Goal: Information Seeking & Learning: Learn about a topic

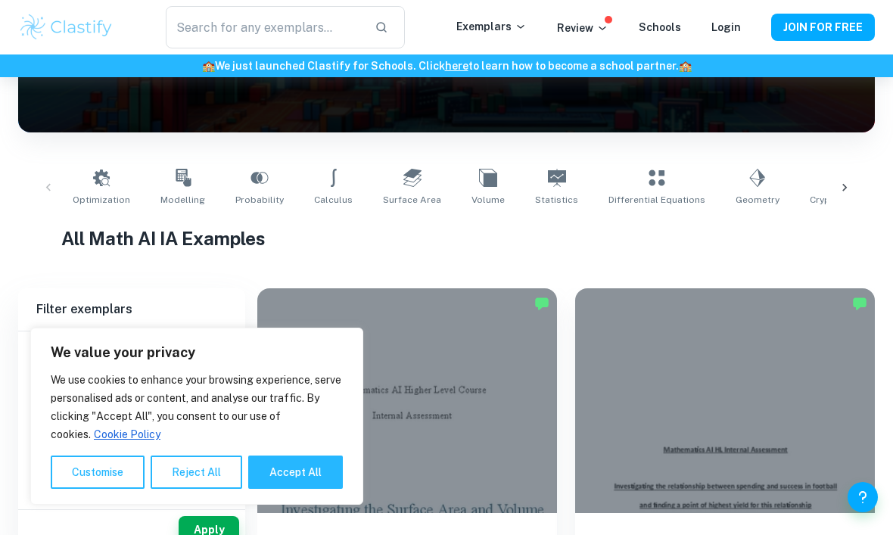
scroll to position [297, 0]
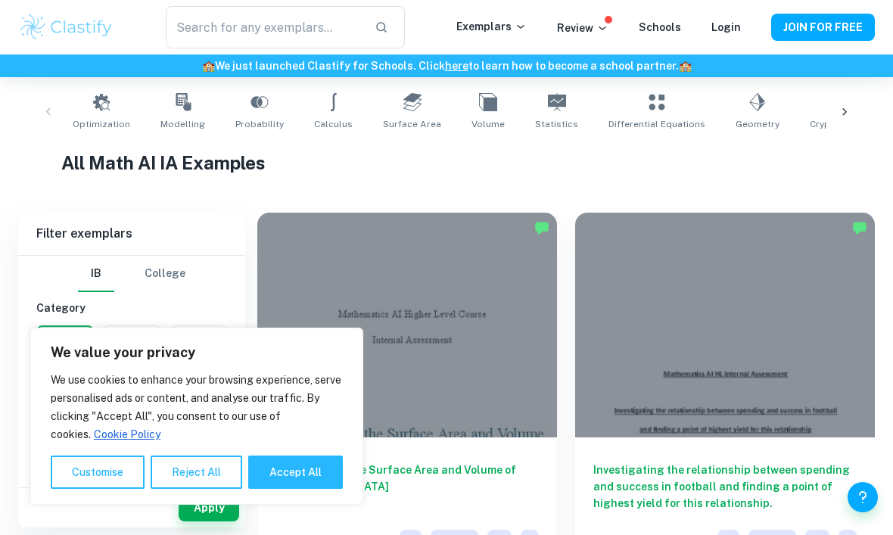
click at [221, 489] on button "Reject All" at bounding box center [197, 471] width 92 height 33
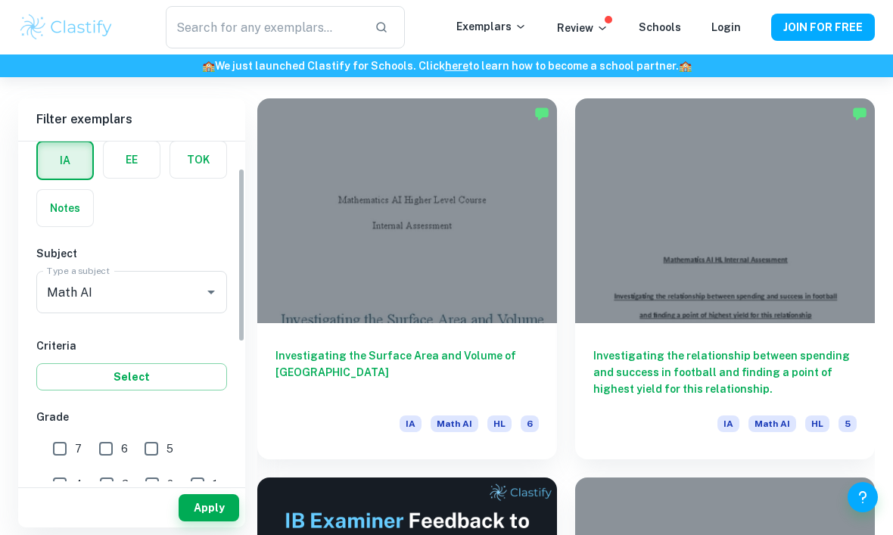
scroll to position [69, 0]
click at [56, 455] on input "7" at bounding box center [60, 450] width 30 height 30
checkbox input "true"
click at [216, 521] on button "Apply" at bounding box center [209, 507] width 61 height 27
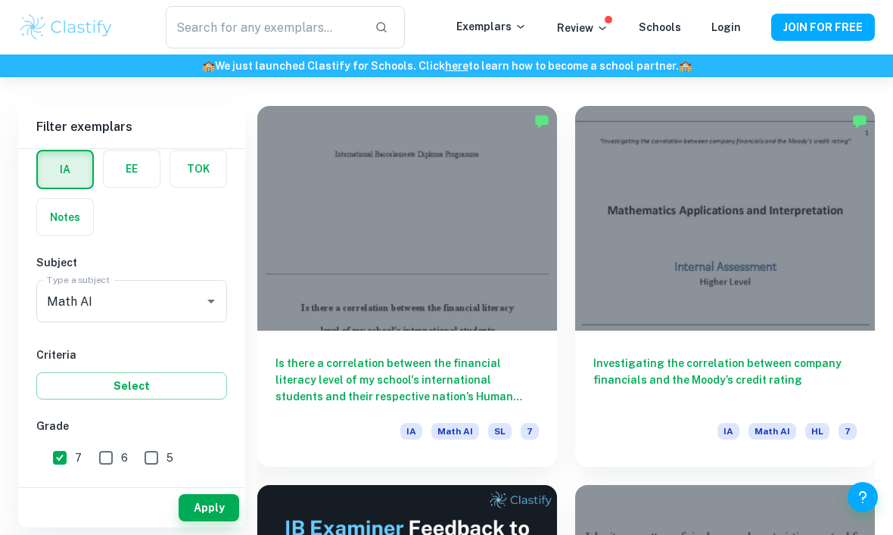
click at [212, 521] on button "Apply" at bounding box center [209, 507] width 61 height 27
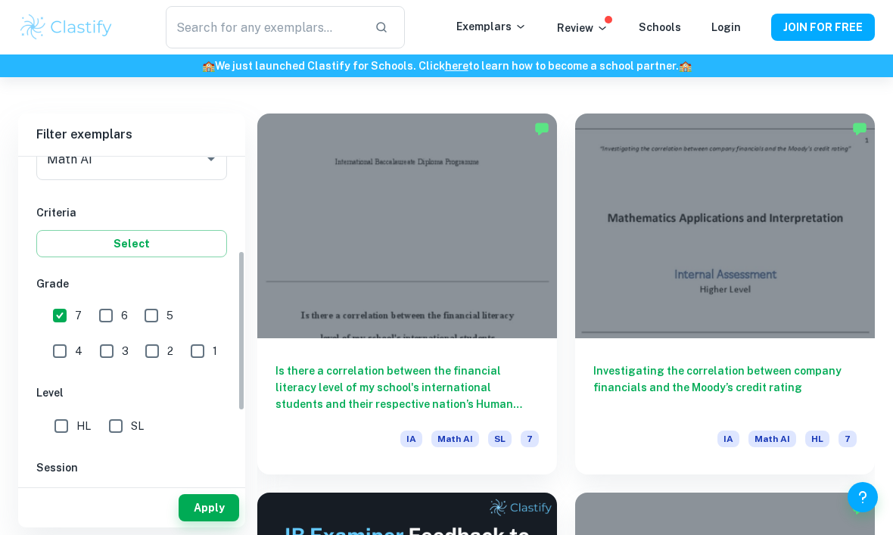
scroll to position [241, 0]
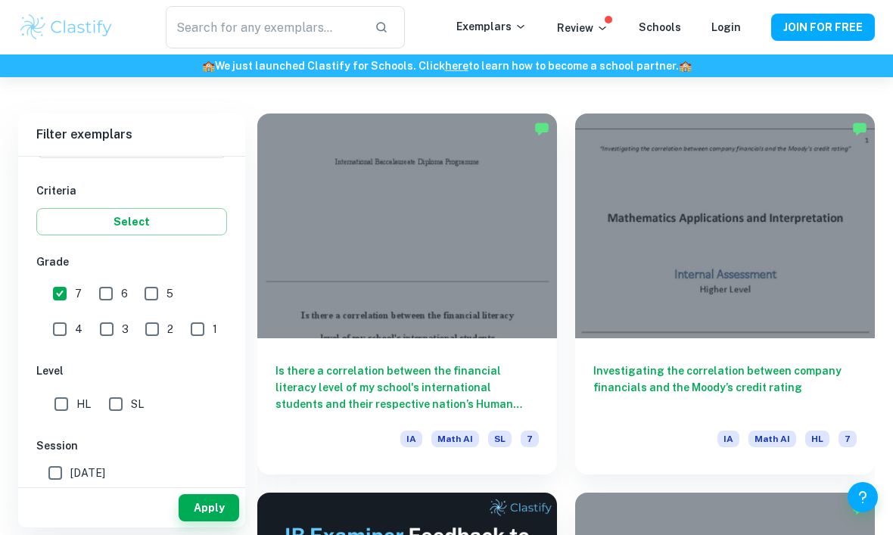
click at [62, 410] on input "HL" at bounding box center [61, 404] width 30 height 30
checkbox input "true"
click at [217, 521] on button "Apply" at bounding box center [209, 507] width 61 height 27
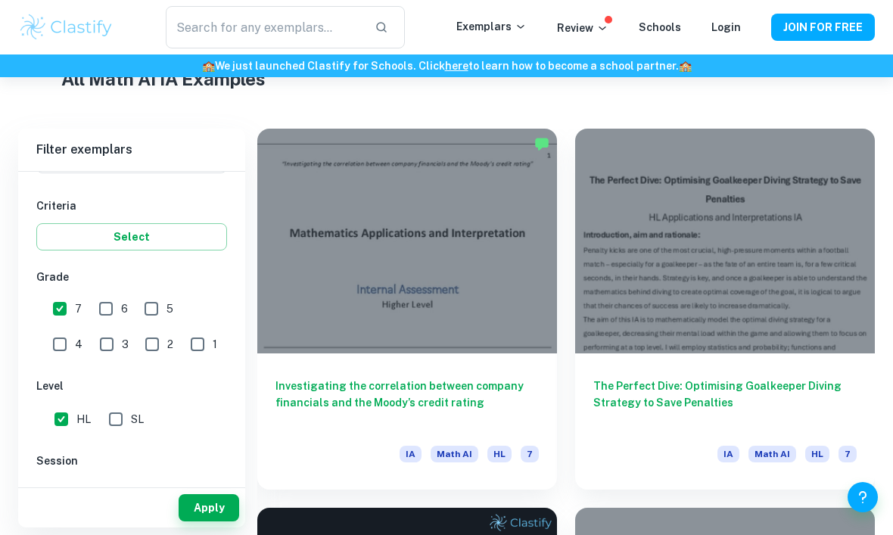
click at [484, 386] on h6 "Investigating the correlation between company financials and the Moody’s credit…" at bounding box center [406, 403] width 263 height 50
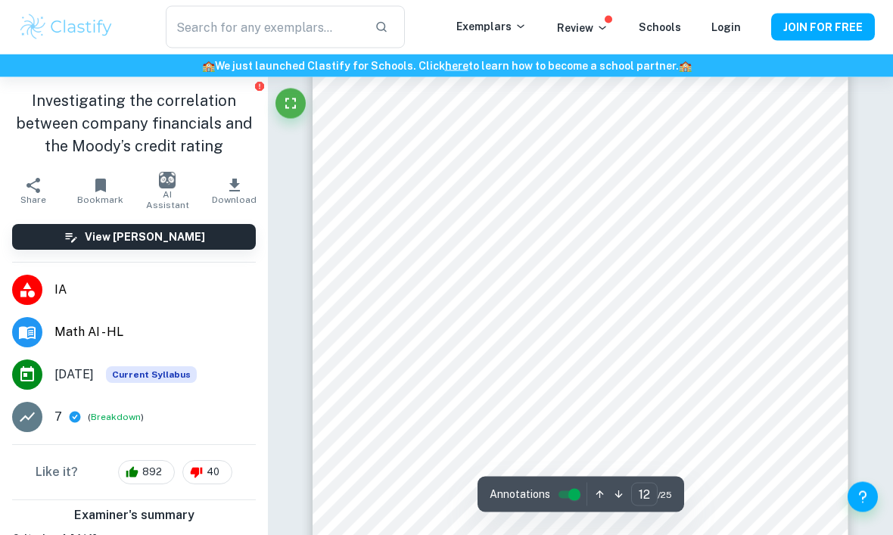
scroll to position [8720, 0]
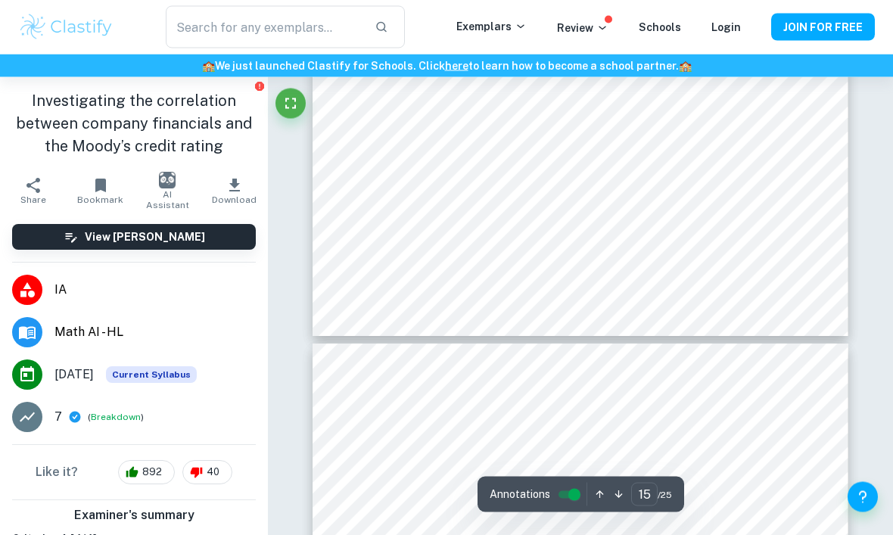
type input "16"
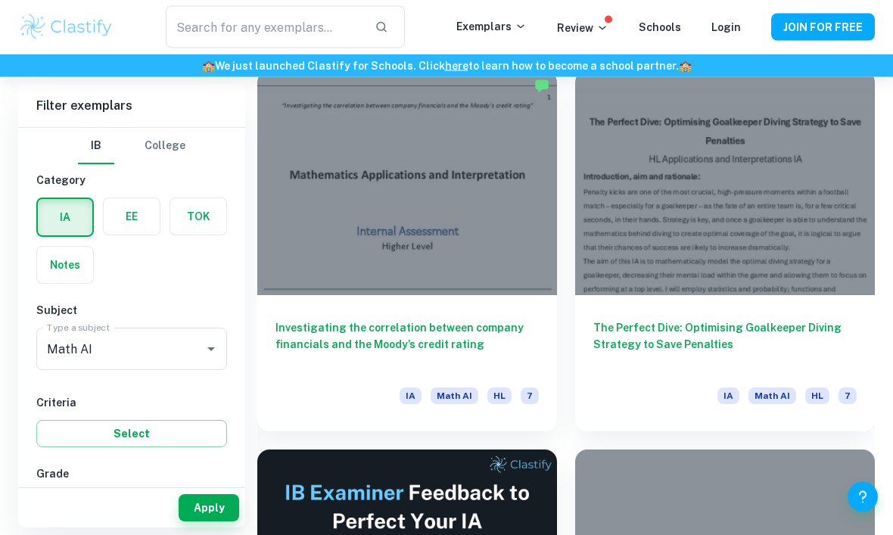
scroll to position [438, 0]
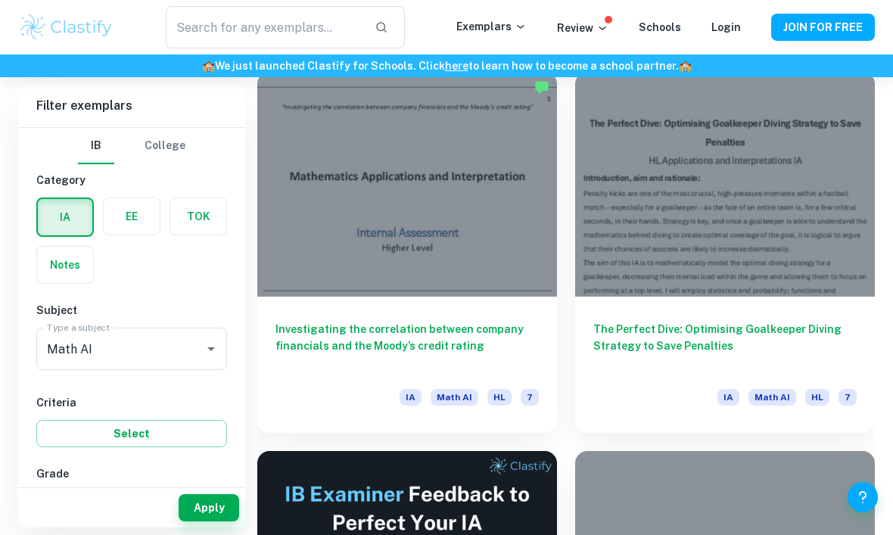
click at [716, 325] on h6 "The Perfect Dive: Optimising Goalkeeper Diving Strategy to Save Penalties" at bounding box center [724, 346] width 263 height 50
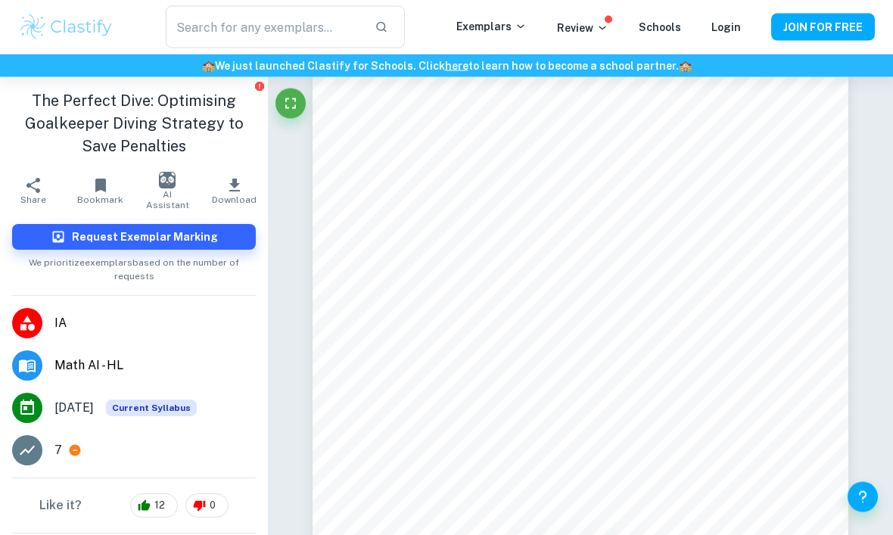
scroll to position [1946, 0]
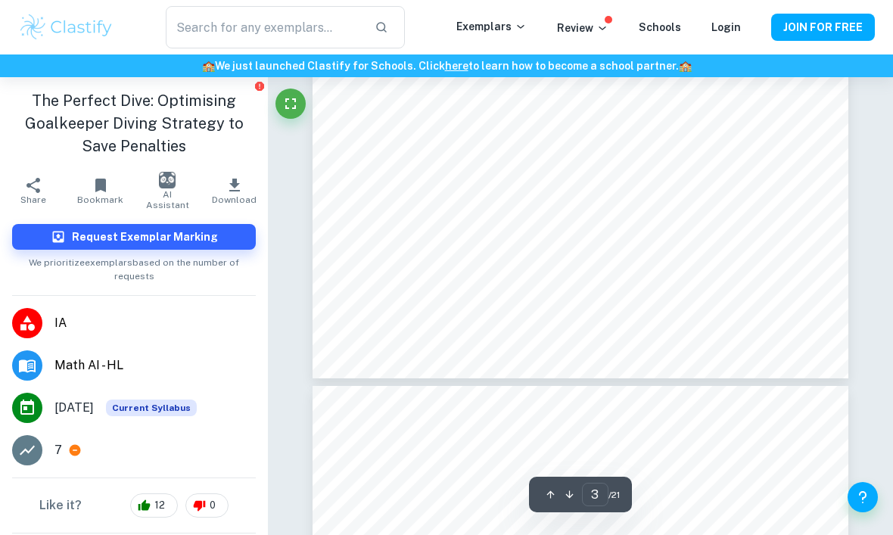
type input "4"
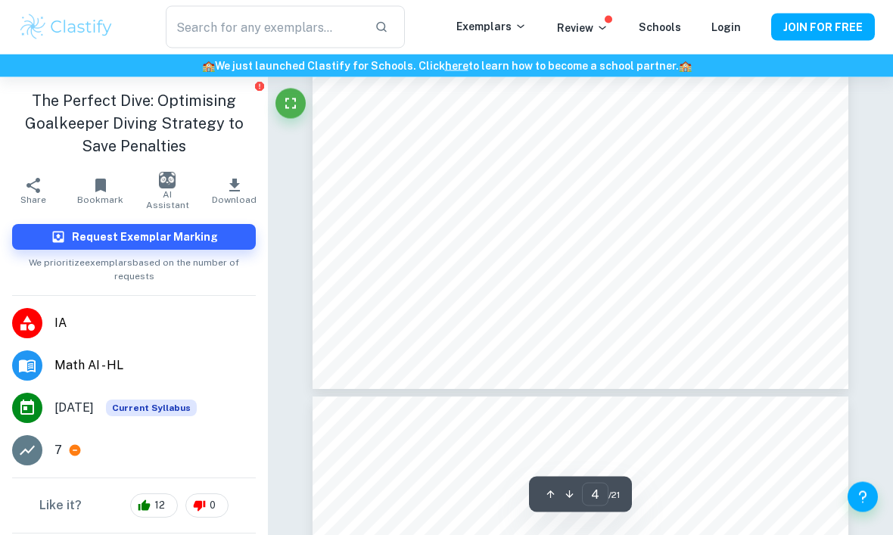
scroll to position [2988, 0]
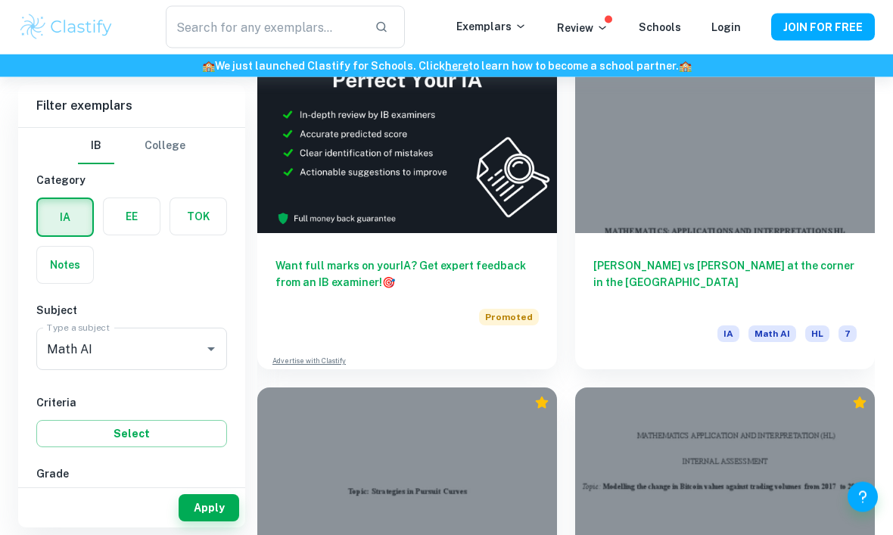
scroll to position [897, 0]
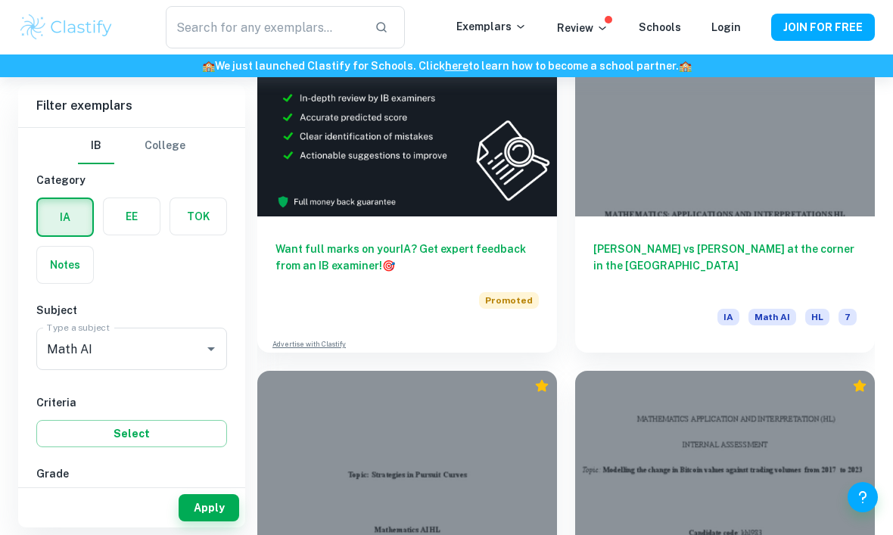
click at [688, 234] on div "Max Verstappen vs Charles Leclerc at the corner in the F1 circuit IA Math AI HL…" at bounding box center [725, 284] width 300 height 136
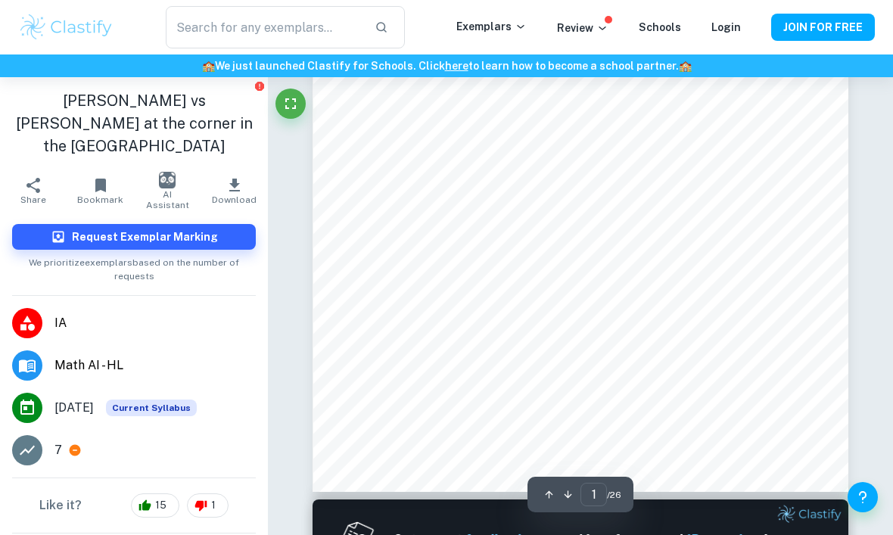
scroll to position [440, 0]
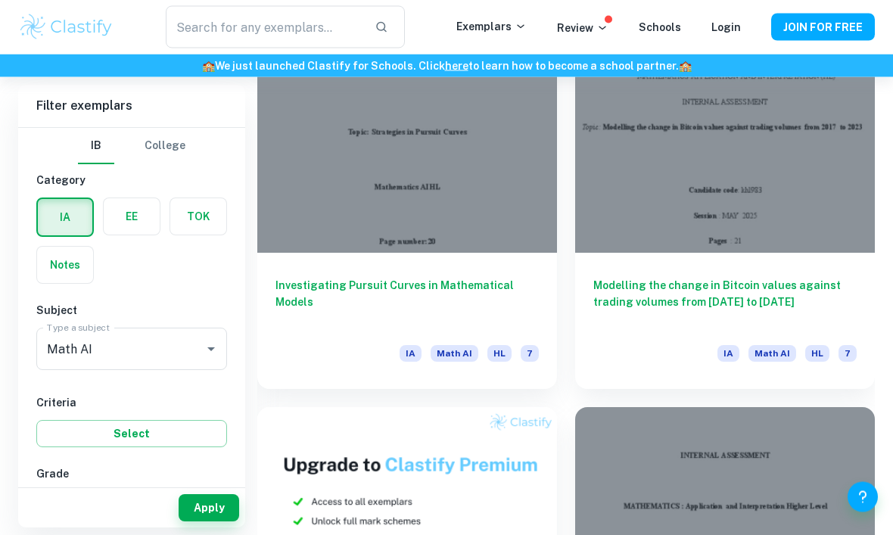
scroll to position [1244, 0]
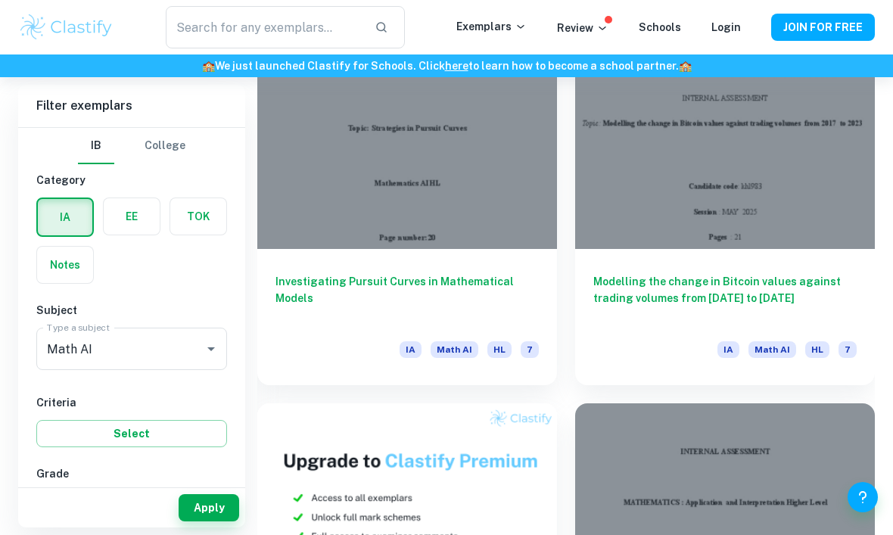
click at [508, 210] on div at bounding box center [407, 136] width 300 height 225
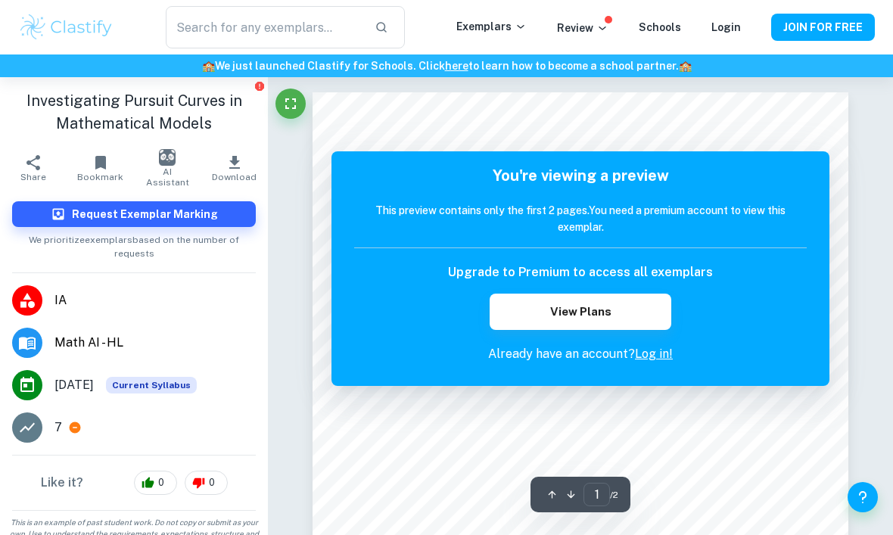
scroll to position [5, 0]
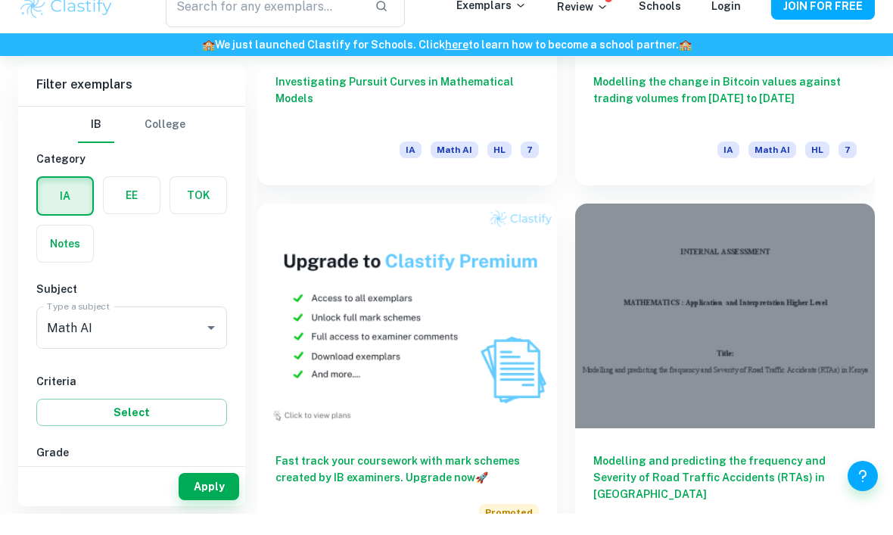
scroll to position [1422, 0]
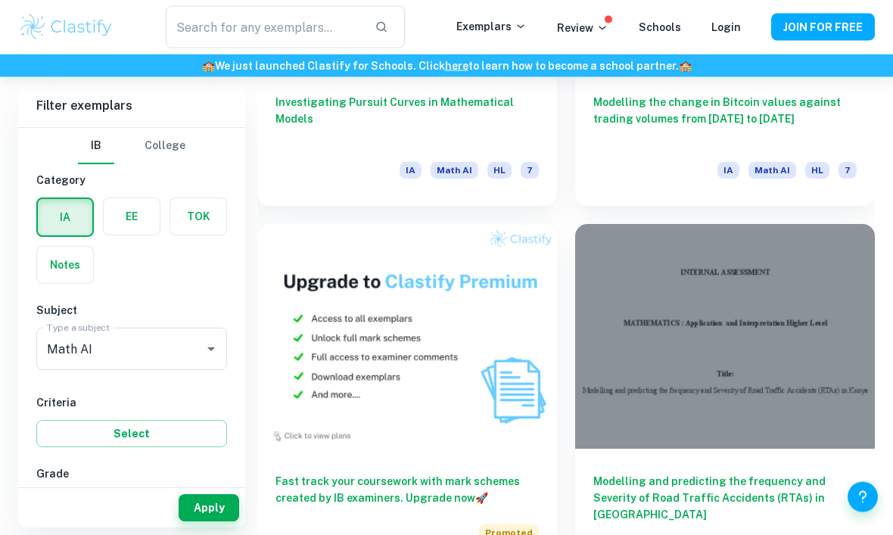
click at [52, 500] on input "7" at bounding box center [60, 505] width 30 height 30
checkbox input "false"
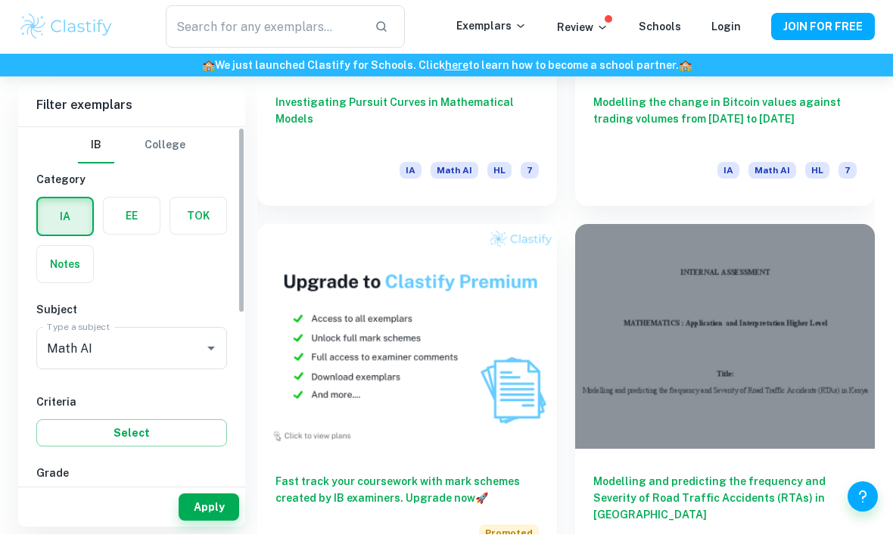
click at [108, 502] on input "6" at bounding box center [106, 505] width 30 height 30
checkbox input "true"
click at [204, 521] on button "Apply" at bounding box center [209, 507] width 61 height 27
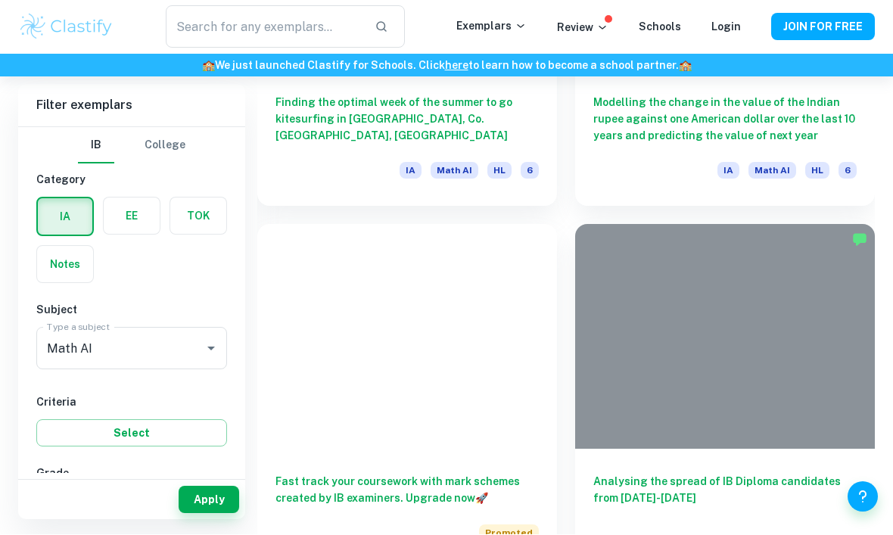
scroll to position [418, 0]
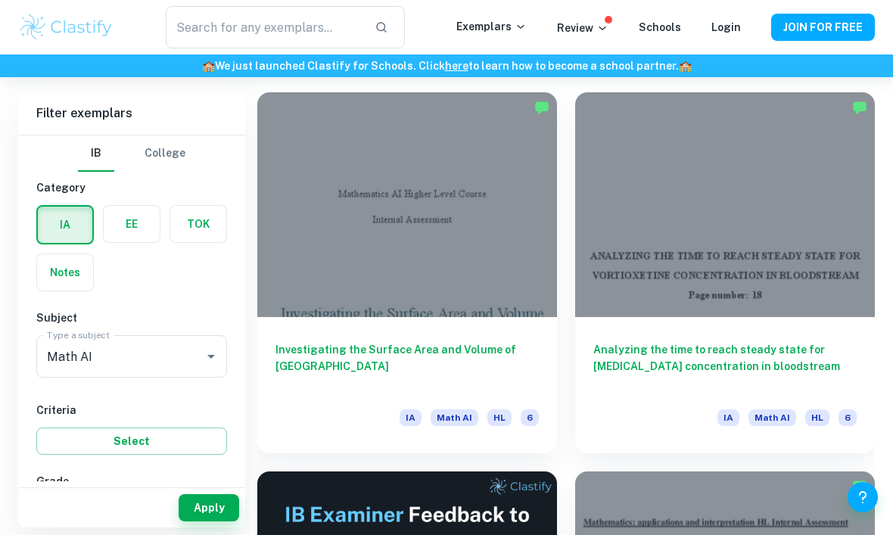
click at [281, 333] on div "Investigating the Surface Area and Volume of Lake Titicaca IA Math AI HL 6" at bounding box center [407, 385] width 300 height 136
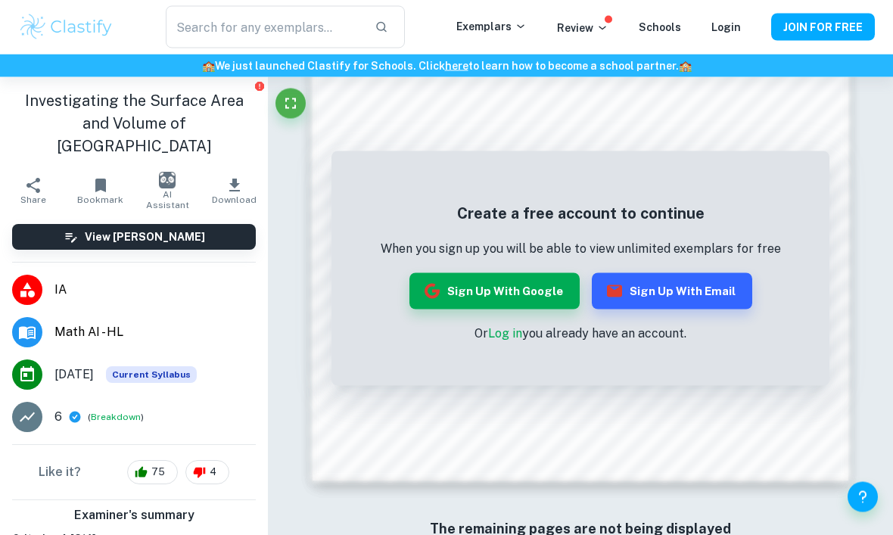
scroll to position [1005, 0]
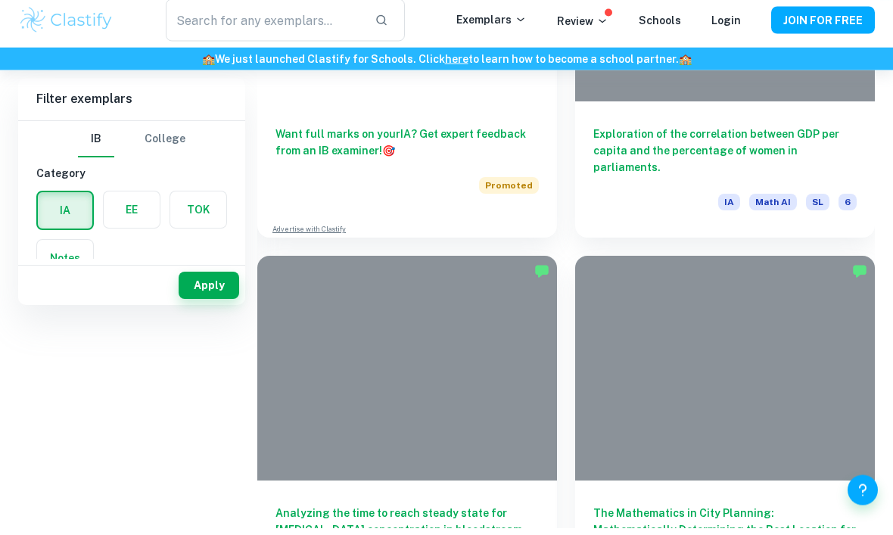
scroll to position [418, 0]
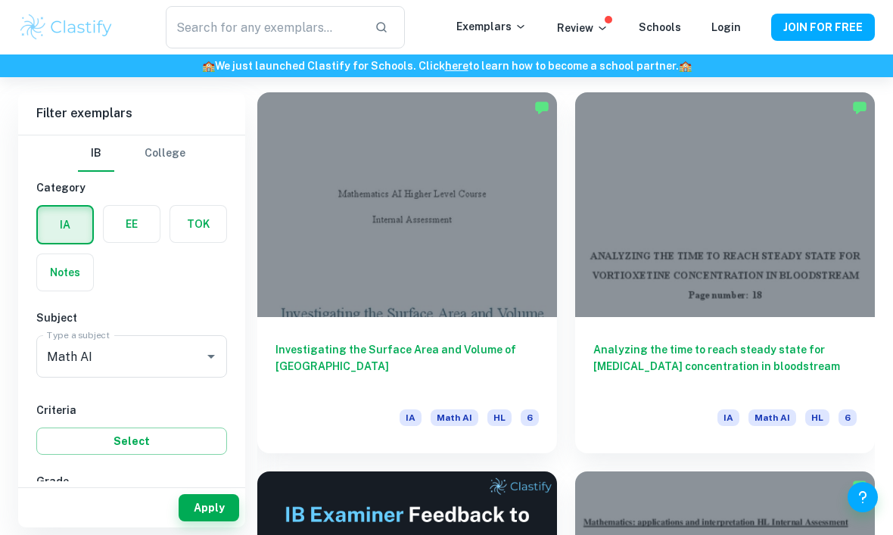
click at [285, 362] on h6 "Investigating the Surface Area and Volume of [GEOGRAPHIC_DATA]" at bounding box center [406, 366] width 263 height 50
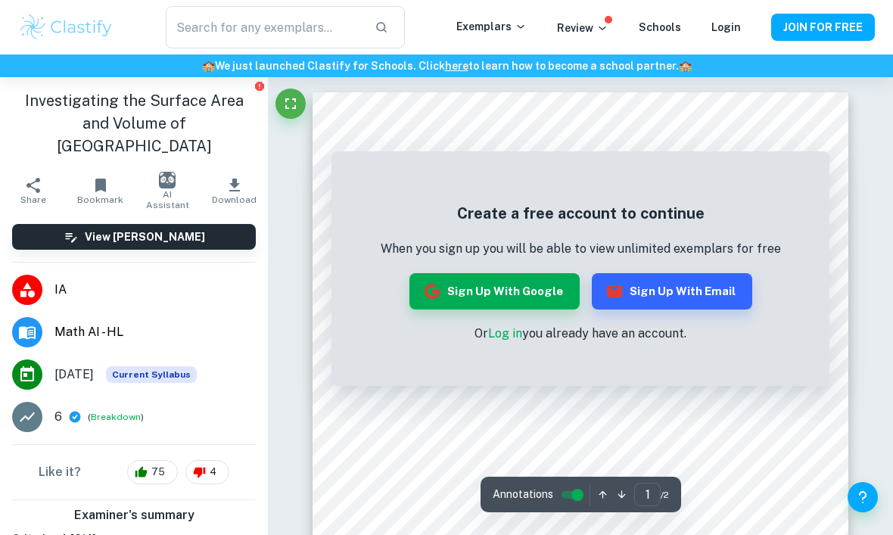
click at [718, 286] on button "Sign up with Email" at bounding box center [672, 291] width 160 height 36
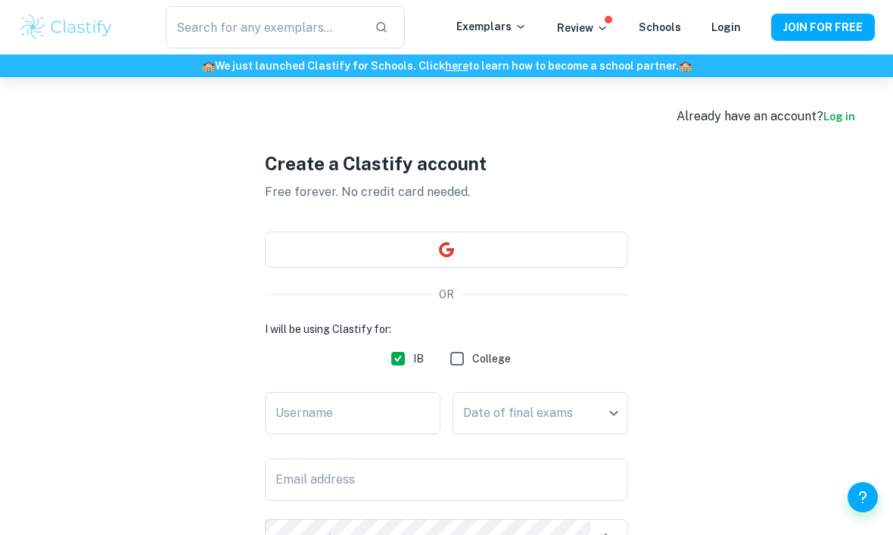
click at [720, 286] on div "Create a Clastify account Free forever. No credit card needed. OR I will be usi…" at bounding box center [446, 414] width 856 height 675
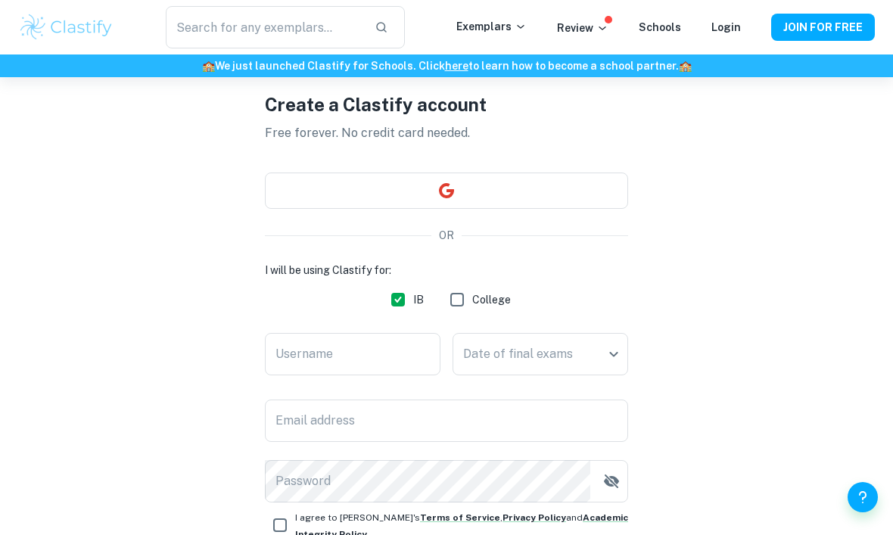
click at [575, 194] on button "button" at bounding box center [446, 191] width 363 height 36
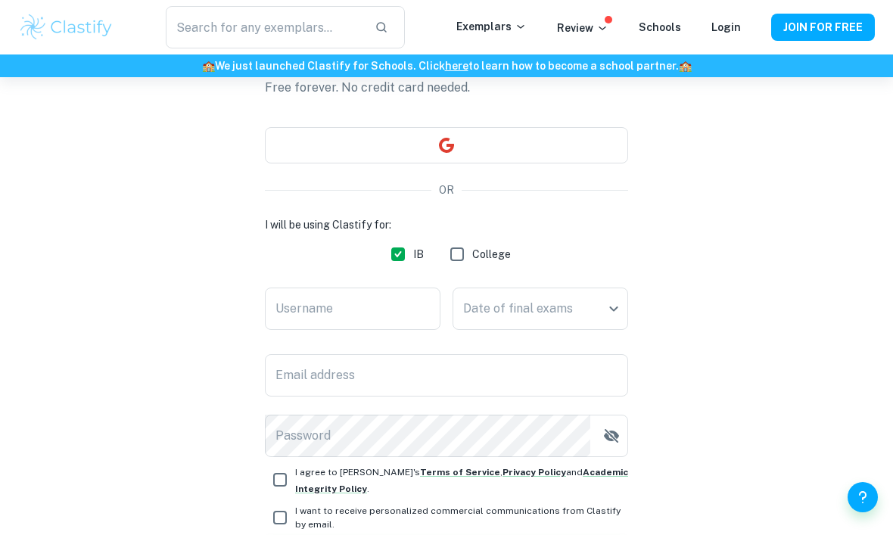
scroll to position [109, 0]
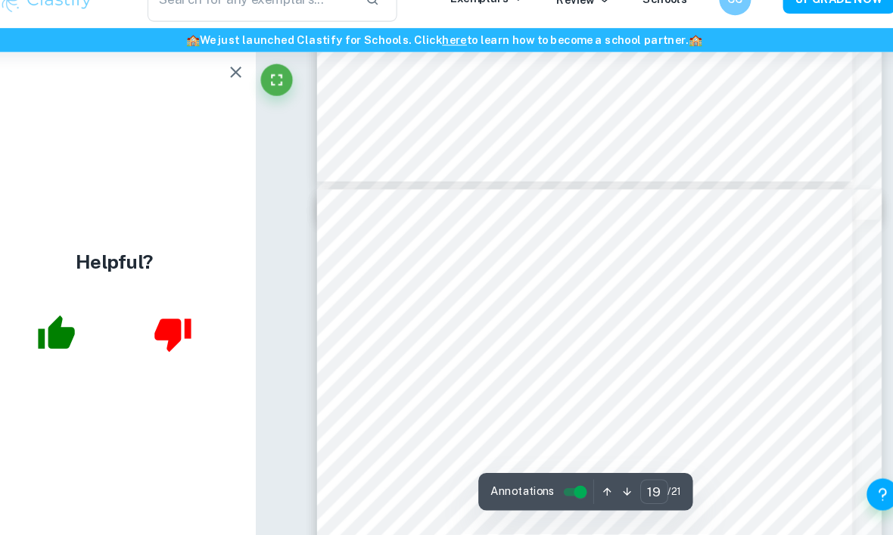
type input "18"
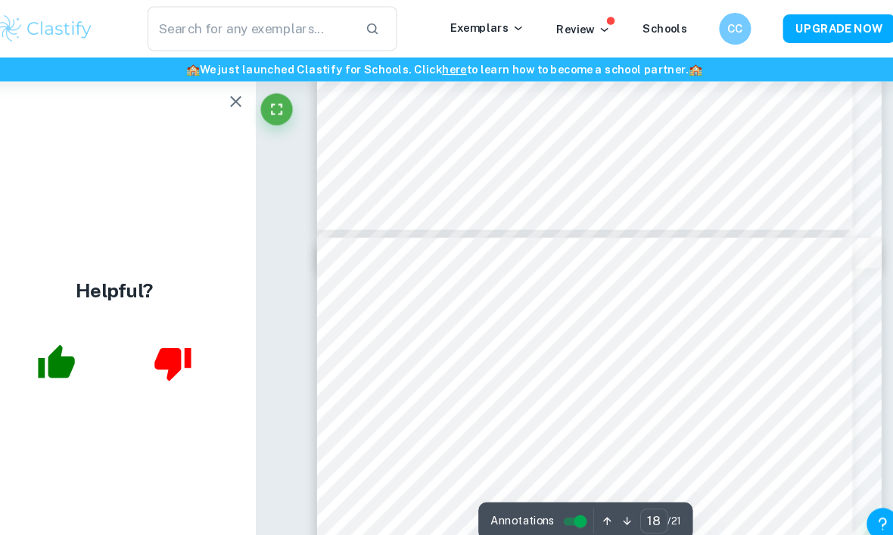
scroll to position [11516, 0]
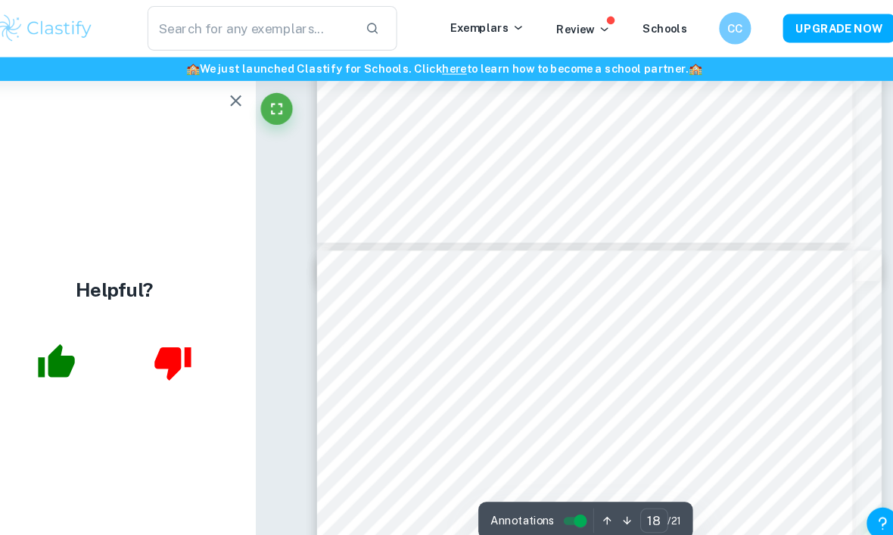
click at [38, 21] on img at bounding box center [66, 27] width 96 height 30
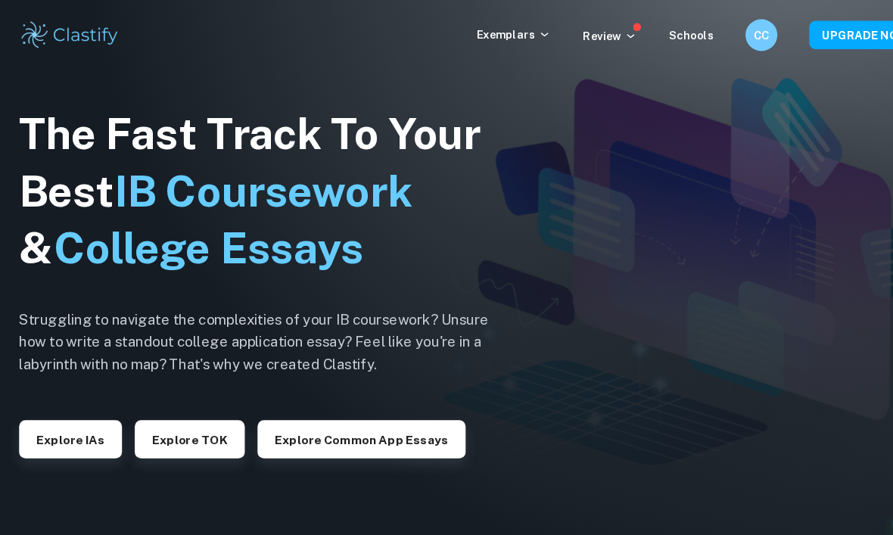
click at [59, 435] on button "Explore IAs" at bounding box center [67, 417] width 98 height 36
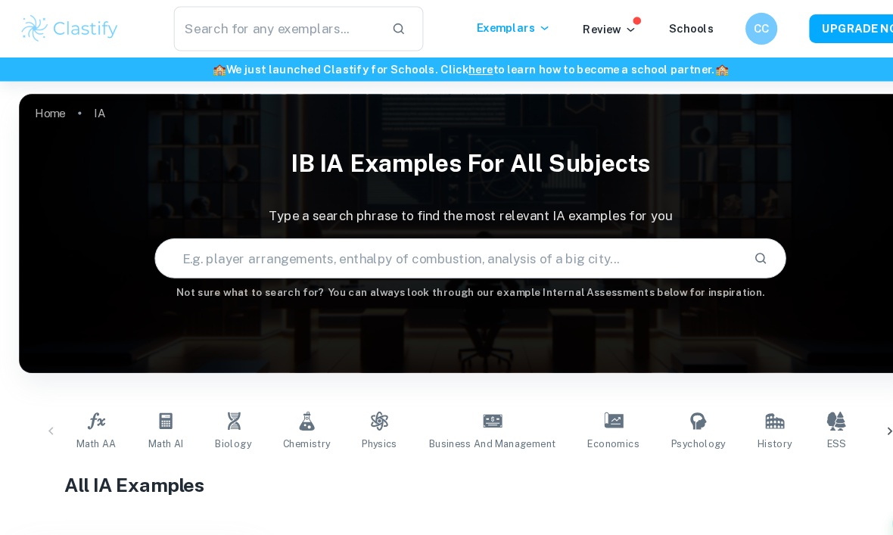
click at [579, 247] on input "text" at bounding box center [425, 245] width 555 height 42
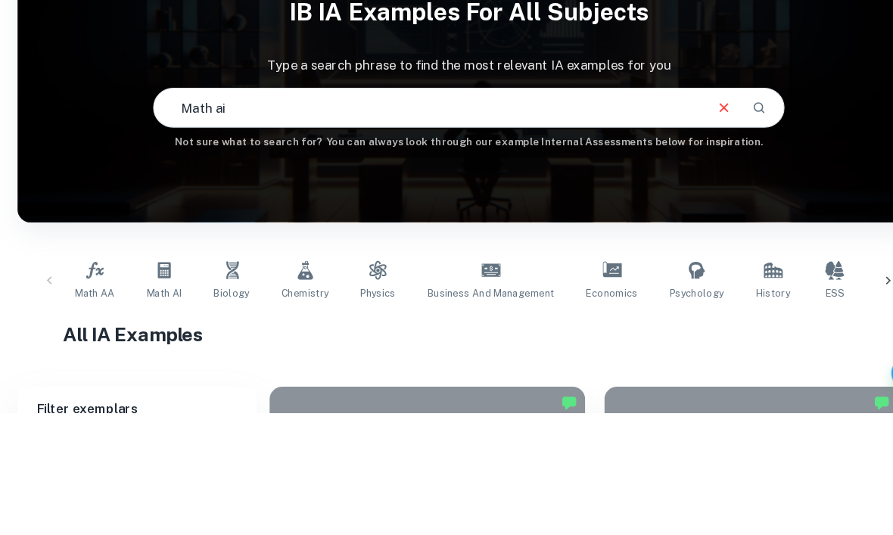
type input "Math ai"
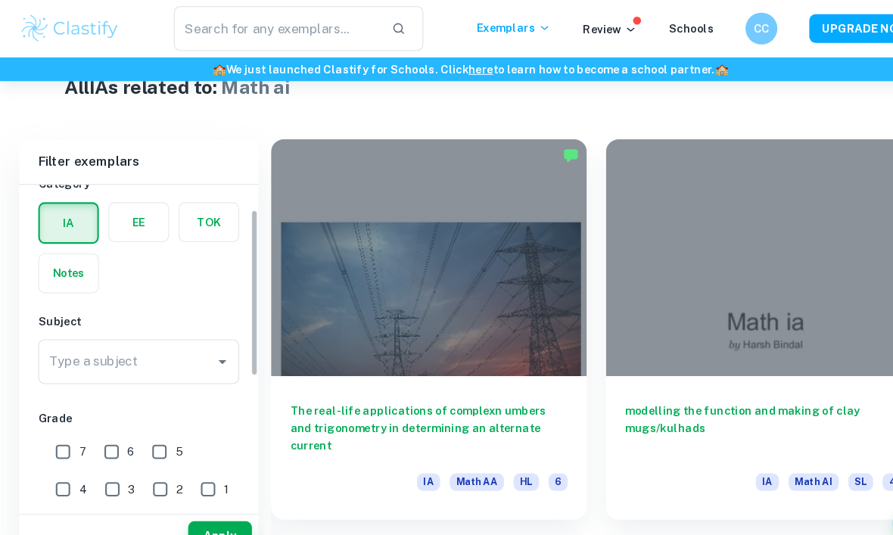
scroll to position [55, 0]
click at [79, 332] on div "Type a subject Type a subject" at bounding box center [131, 341] width 191 height 42
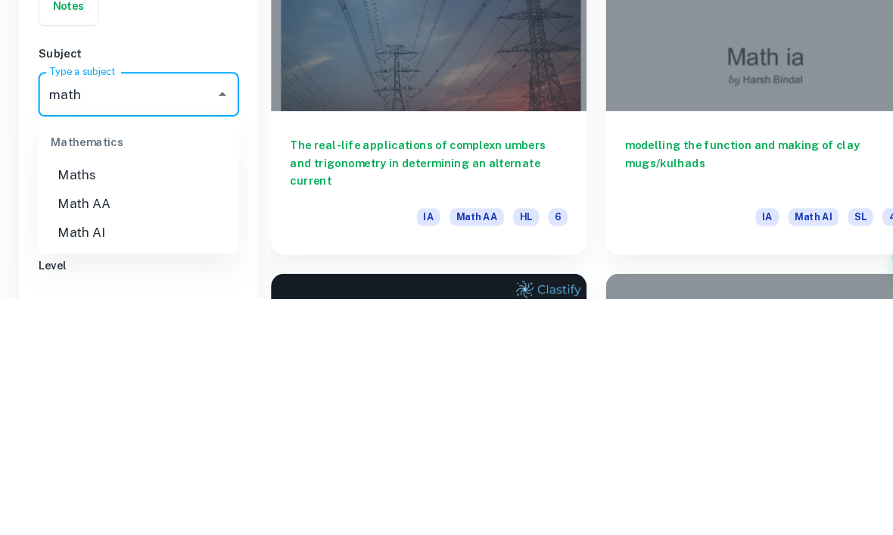
click at [79, 459] on li "Math AI" at bounding box center [131, 472] width 191 height 27
type input "Math AI"
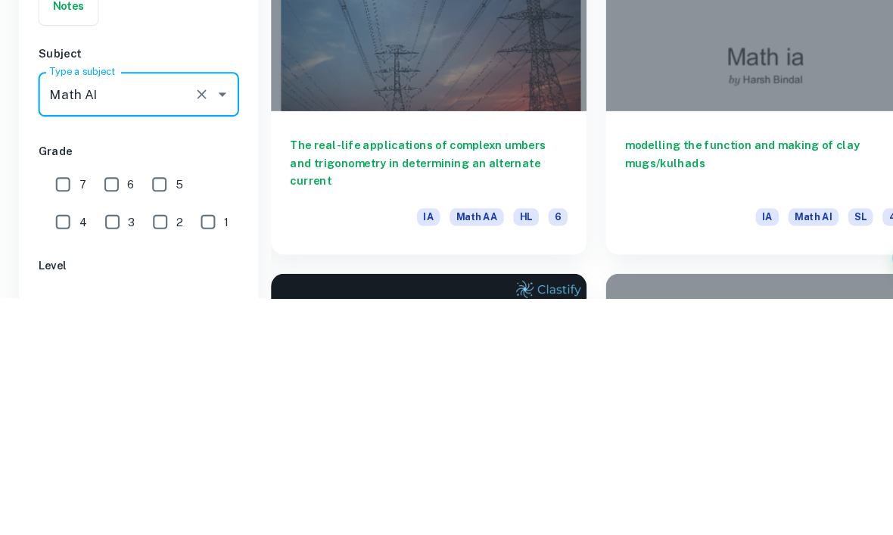
click at [114, 412] on input "6" at bounding box center [106, 427] width 30 height 30
checkbox input "true"
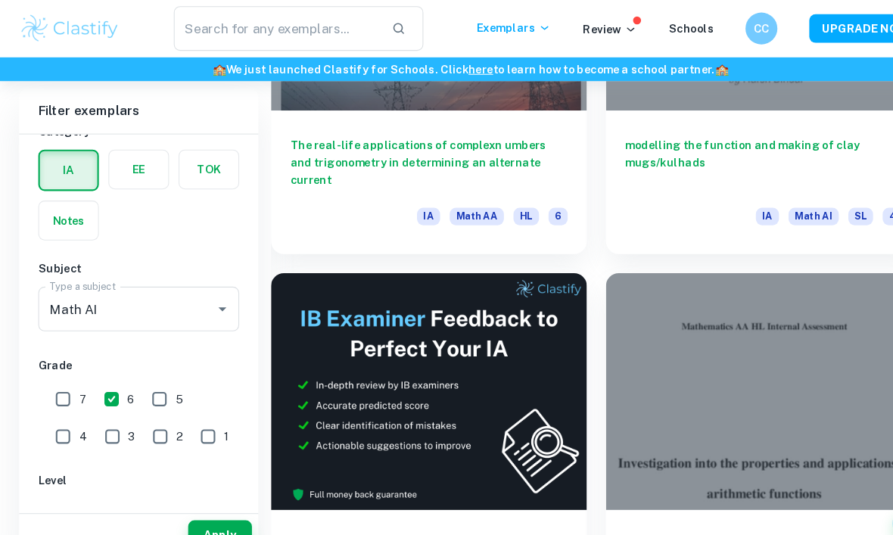
click at [52, 486] on input "HL" at bounding box center [61, 489] width 30 height 30
checkbox input "true"
click at [197, 521] on button "Apply" at bounding box center [209, 507] width 61 height 27
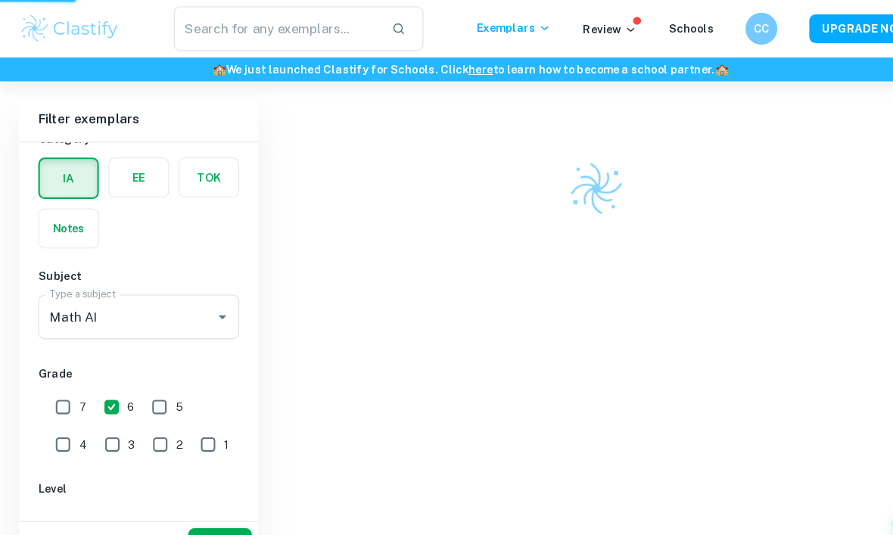
scroll to position [447, 0]
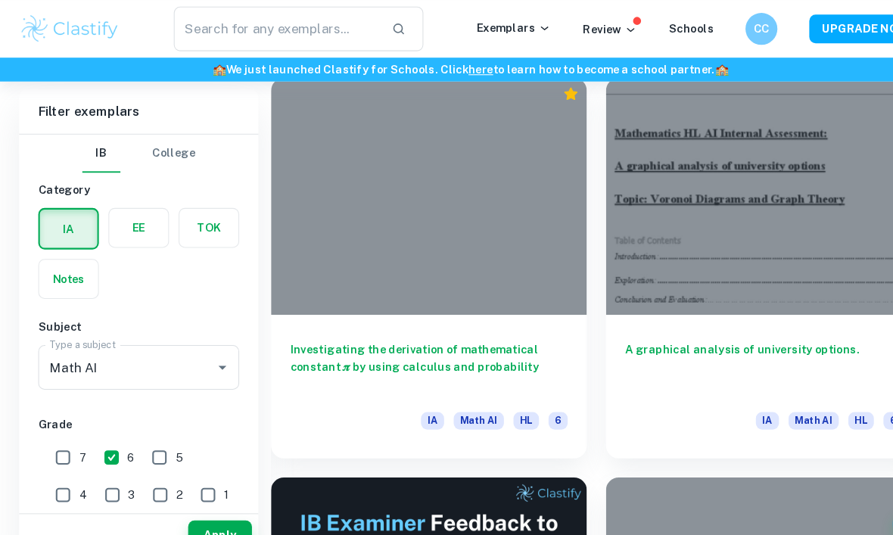
scroll to position [436, 0]
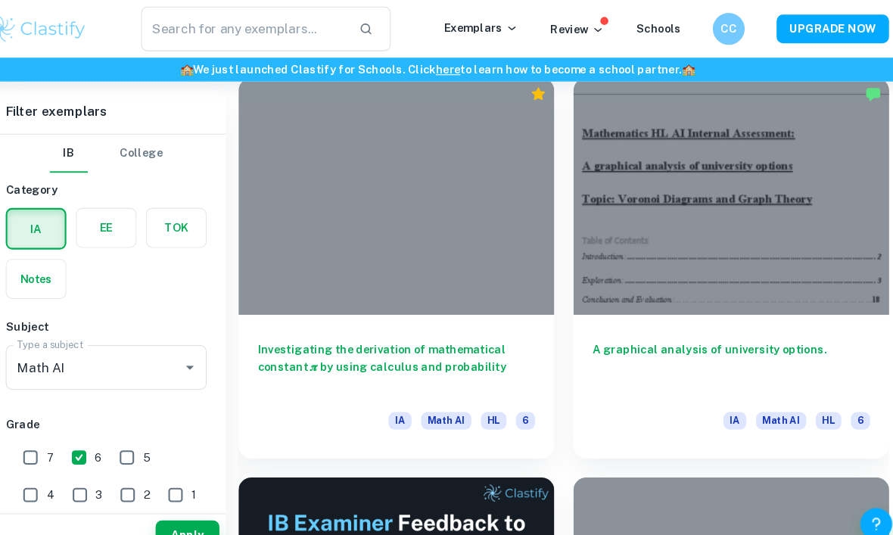
click at [691, 337] on h6 "A graphical analysis of university options." at bounding box center [724, 348] width 263 height 50
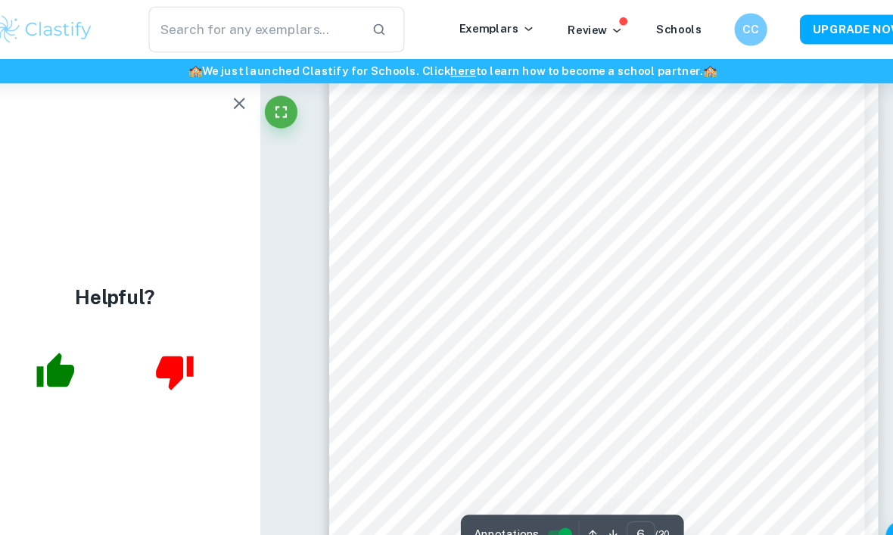
scroll to position [3940, 0]
type input "7"
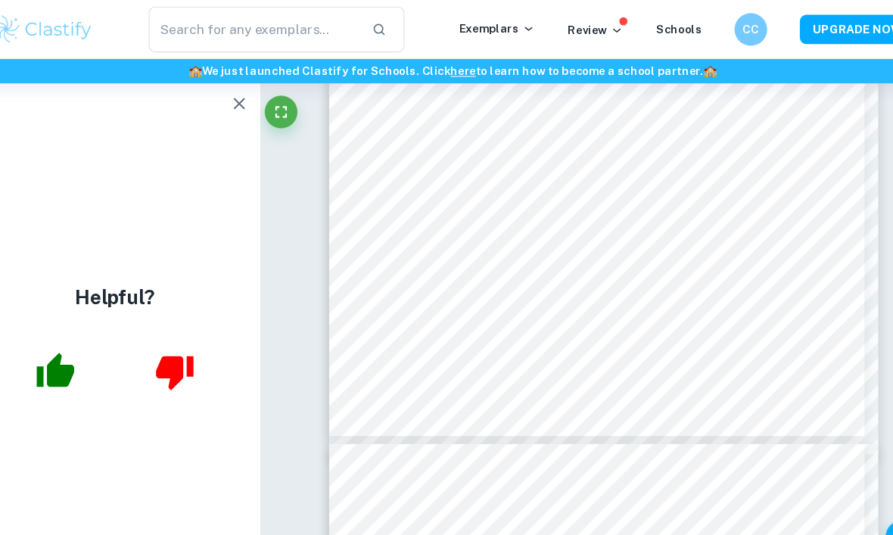
scroll to position [4817, 0]
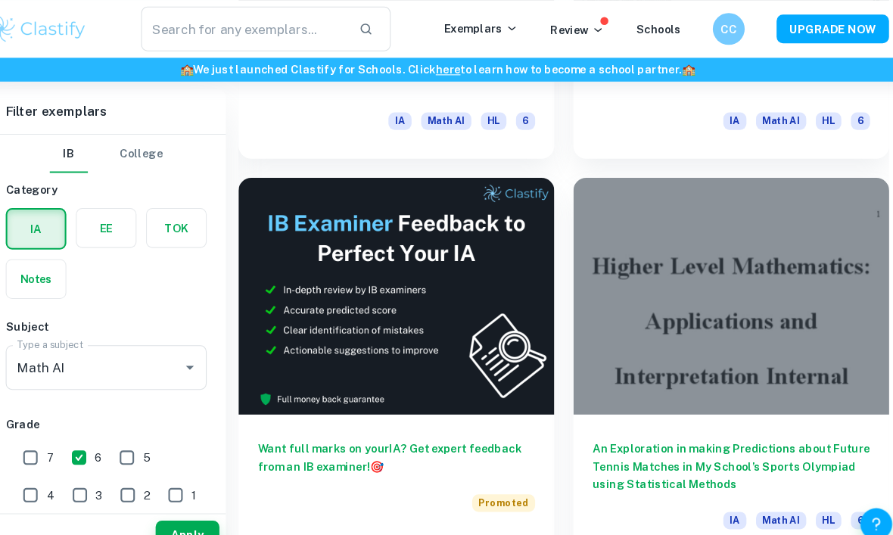
scroll to position [720, 0]
click at [726, 211] on div at bounding box center [725, 281] width 300 height 225
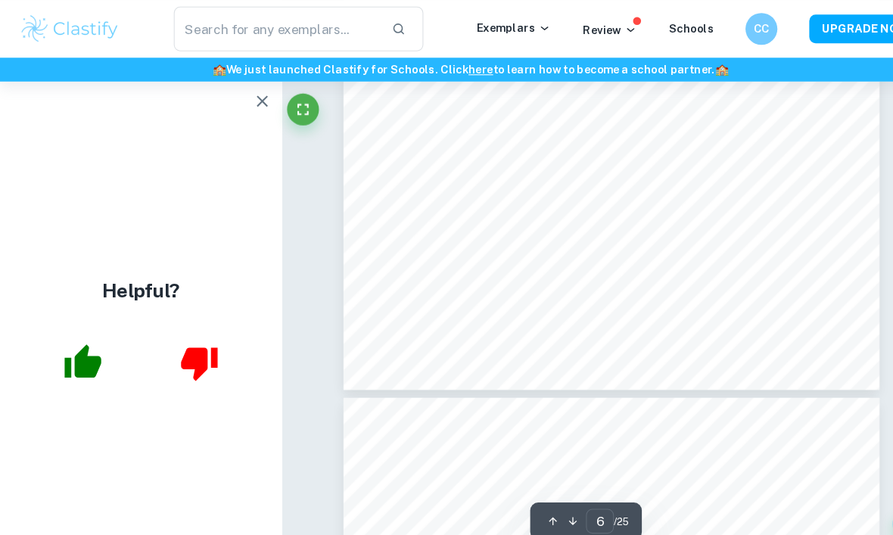
scroll to position [4263, 0]
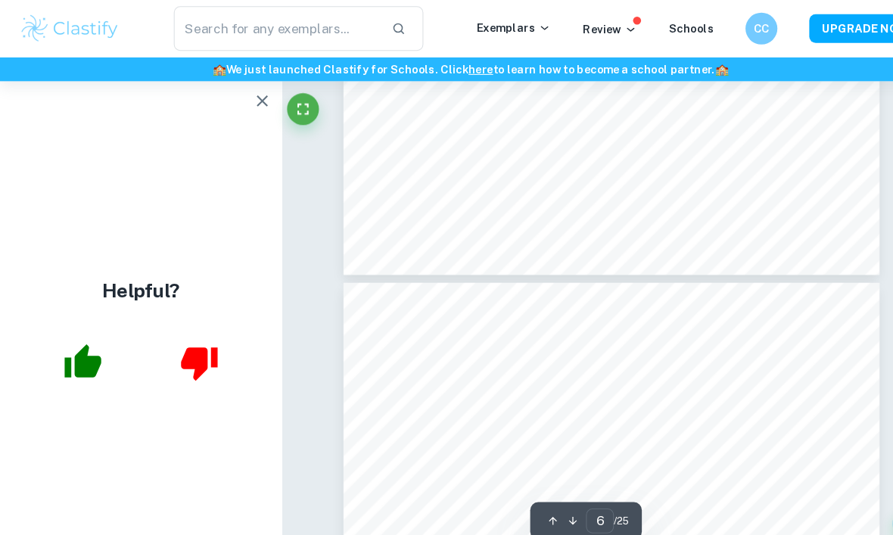
type input "7"
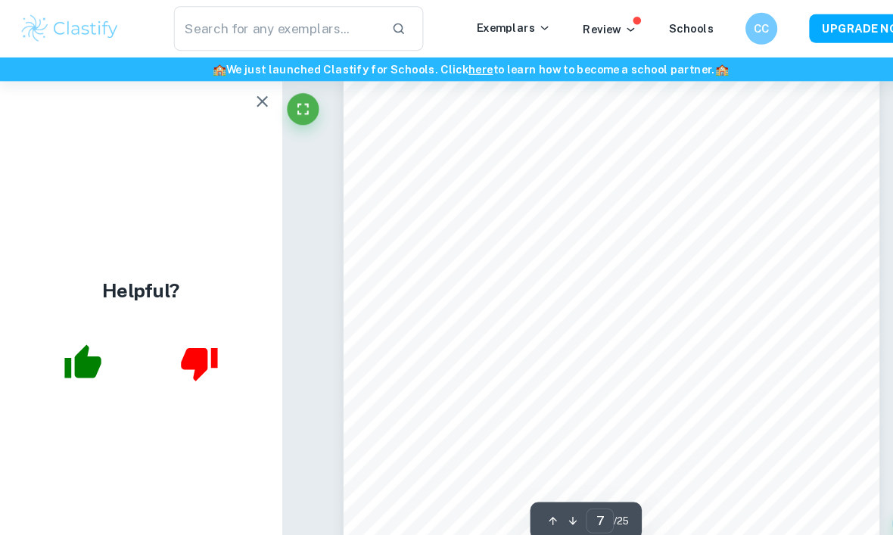
scroll to position [4557, 0]
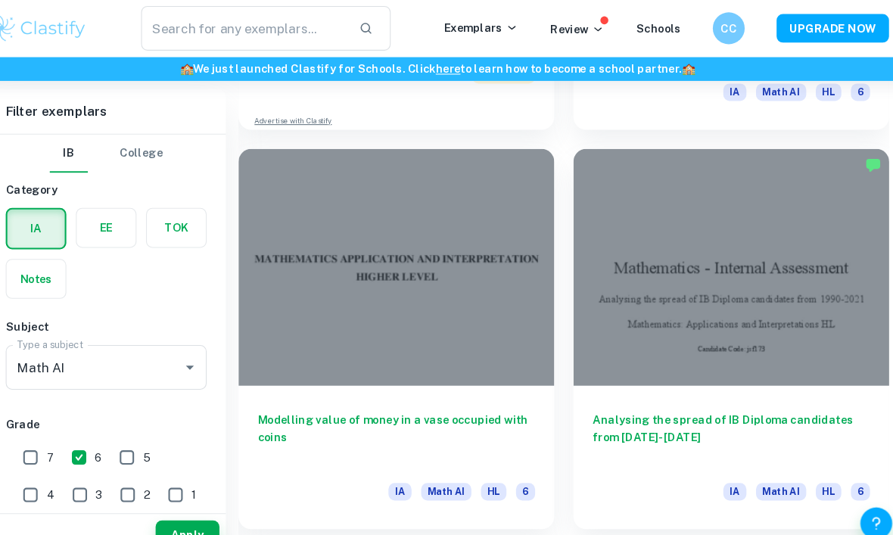
scroll to position [1127, 0]
click at [403, 278] on div at bounding box center [407, 253] width 300 height 225
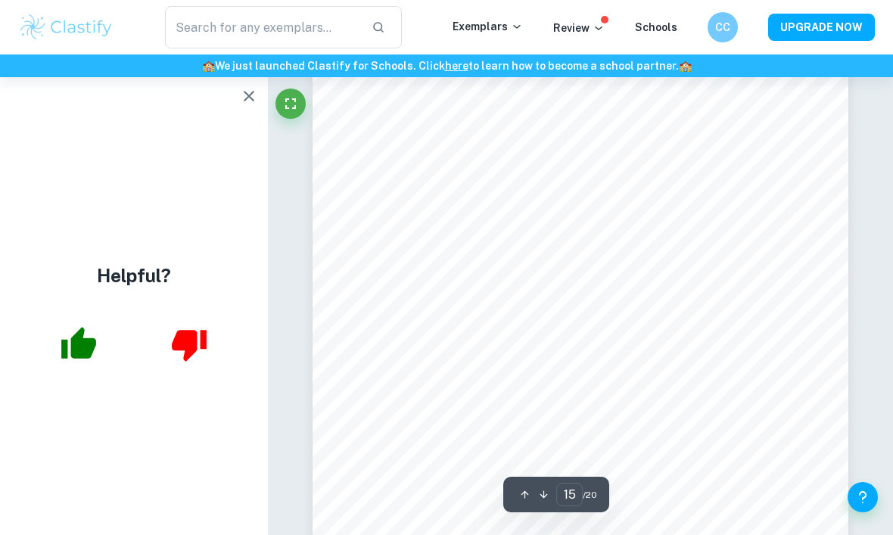
scroll to position [11165, 0]
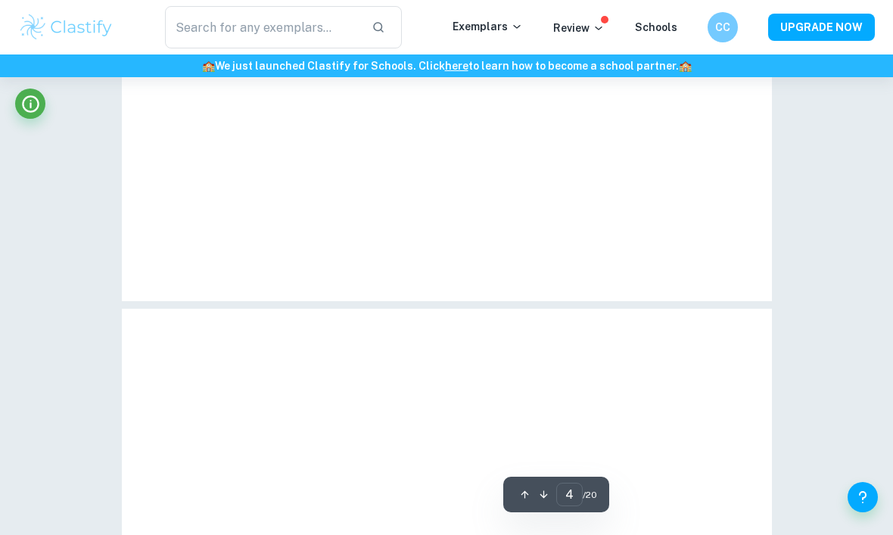
type input "3"
